Goal: Navigation & Orientation: Find specific page/section

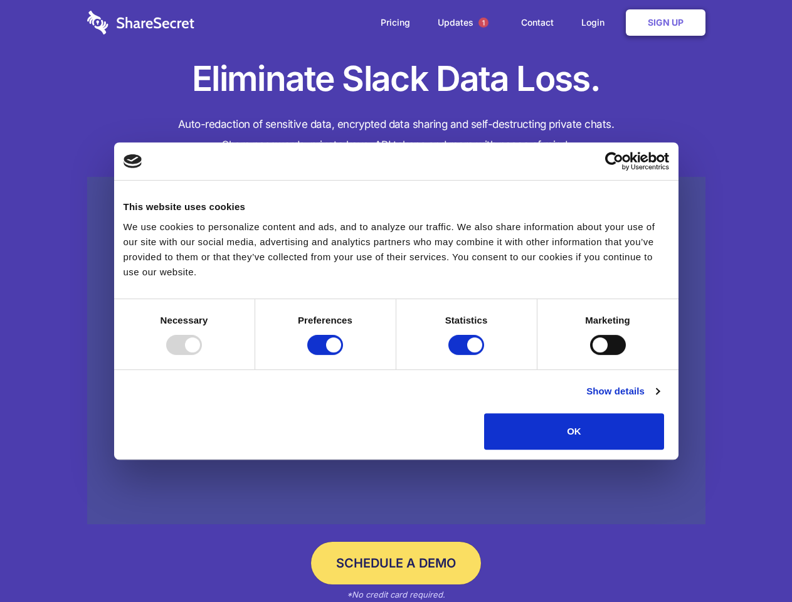
click at [202, 355] on div at bounding box center [184, 345] width 36 height 20
click at [343, 355] on input "Preferences" at bounding box center [325, 345] width 36 height 20
checkbox input "false"
click at [468, 355] on input "Statistics" at bounding box center [466, 345] width 36 height 20
checkbox input "false"
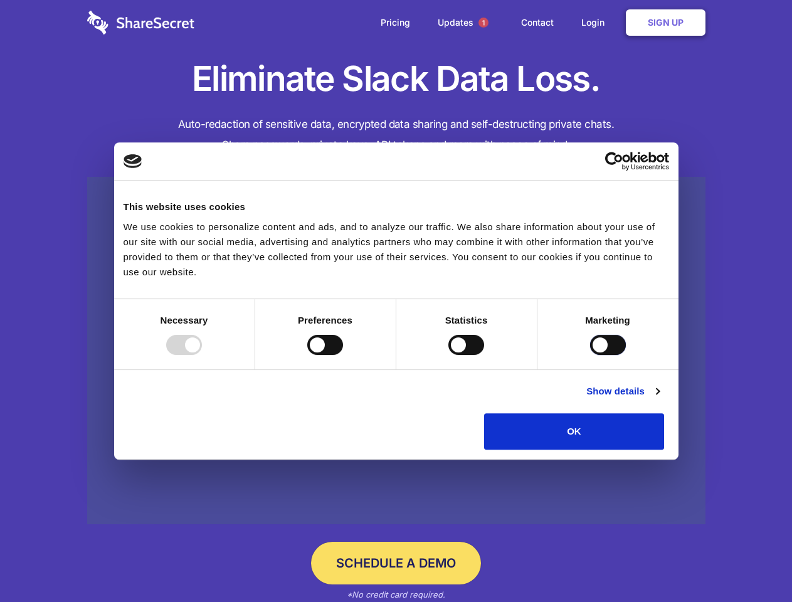
click at [590, 355] on input "Marketing" at bounding box center [608, 345] width 36 height 20
checkbox input "true"
click at [659, 399] on link "Show details" at bounding box center [622, 391] width 73 height 15
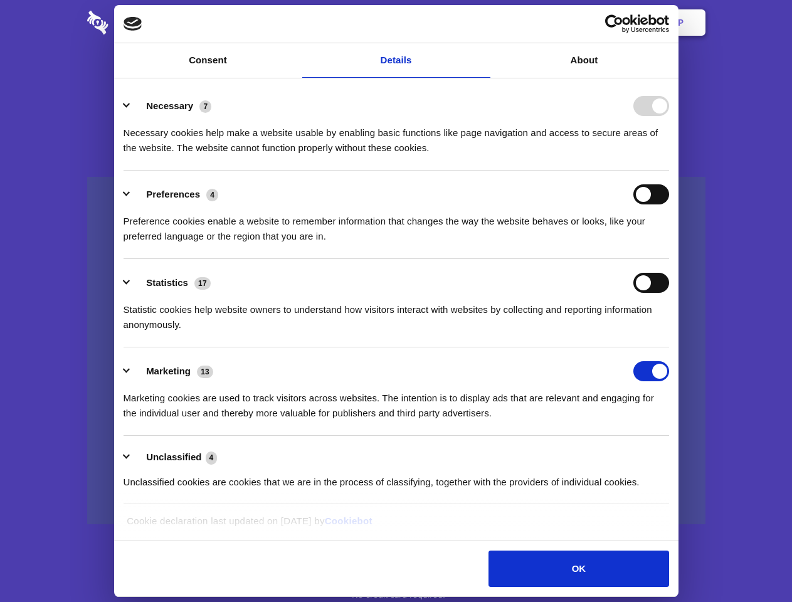
click at [669, 171] on li "Necessary 7 Necessary cookies help make a website usable by enabling basic func…" at bounding box center [396, 126] width 545 height 88
click at [483, 23] on span "1" at bounding box center [483, 23] width 10 height 10
